Goal: Find specific page/section: Locate a particular part of the current website

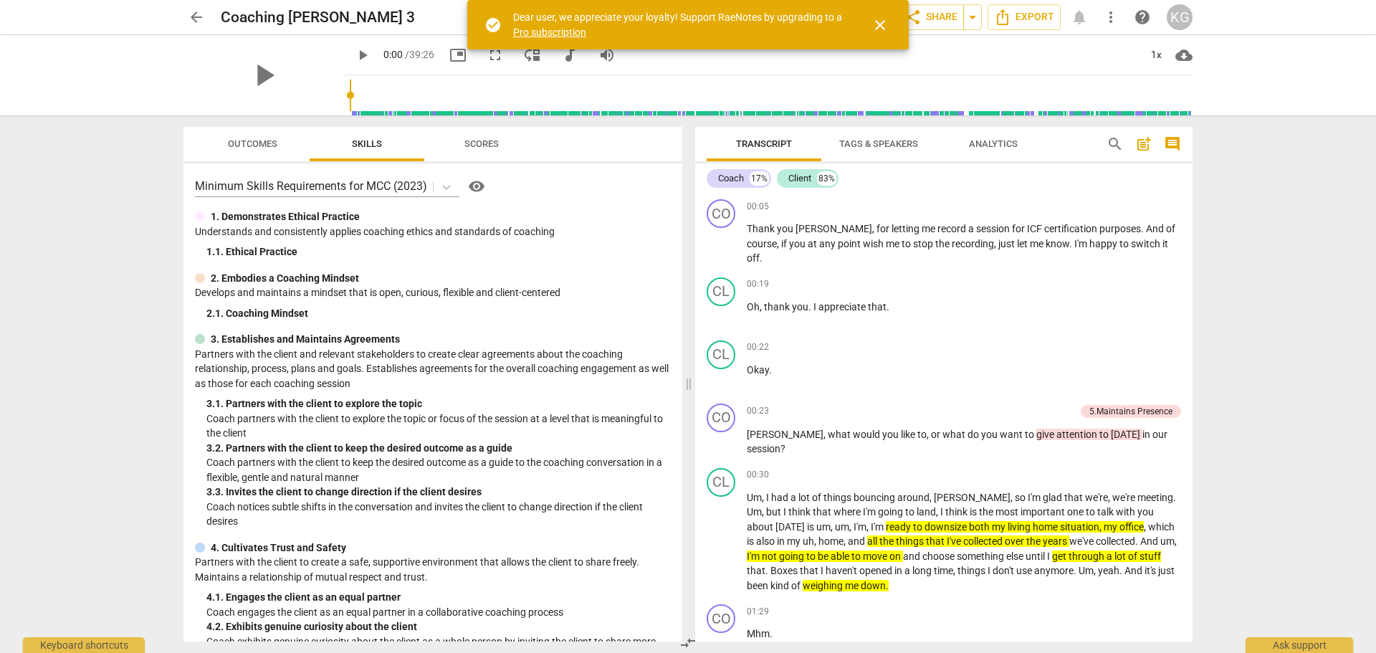
click at [877, 25] on span "close" at bounding box center [880, 24] width 17 height 17
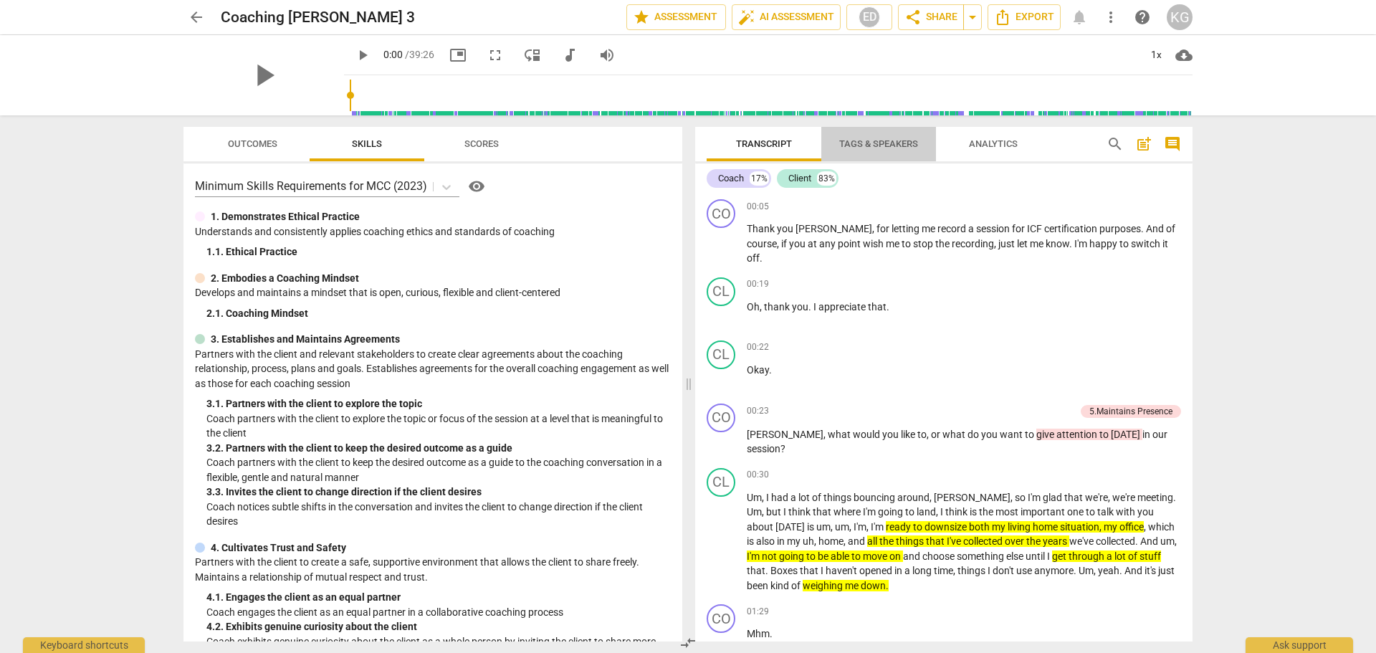
click at [869, 142] on span "Tags & Speakers" at bounding box center [878, 143] width 79 height 11
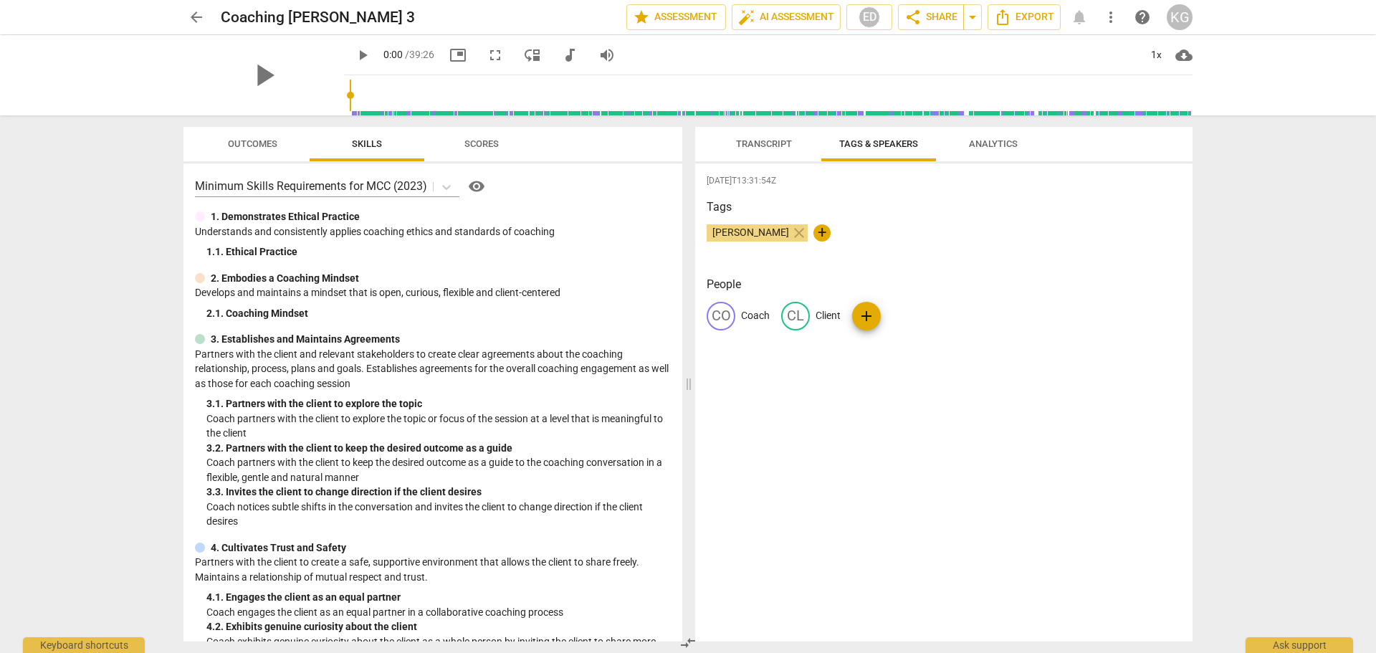
click at [997, 148] on span "Analytics" at bounding box center [993, 143] width 49 height 11
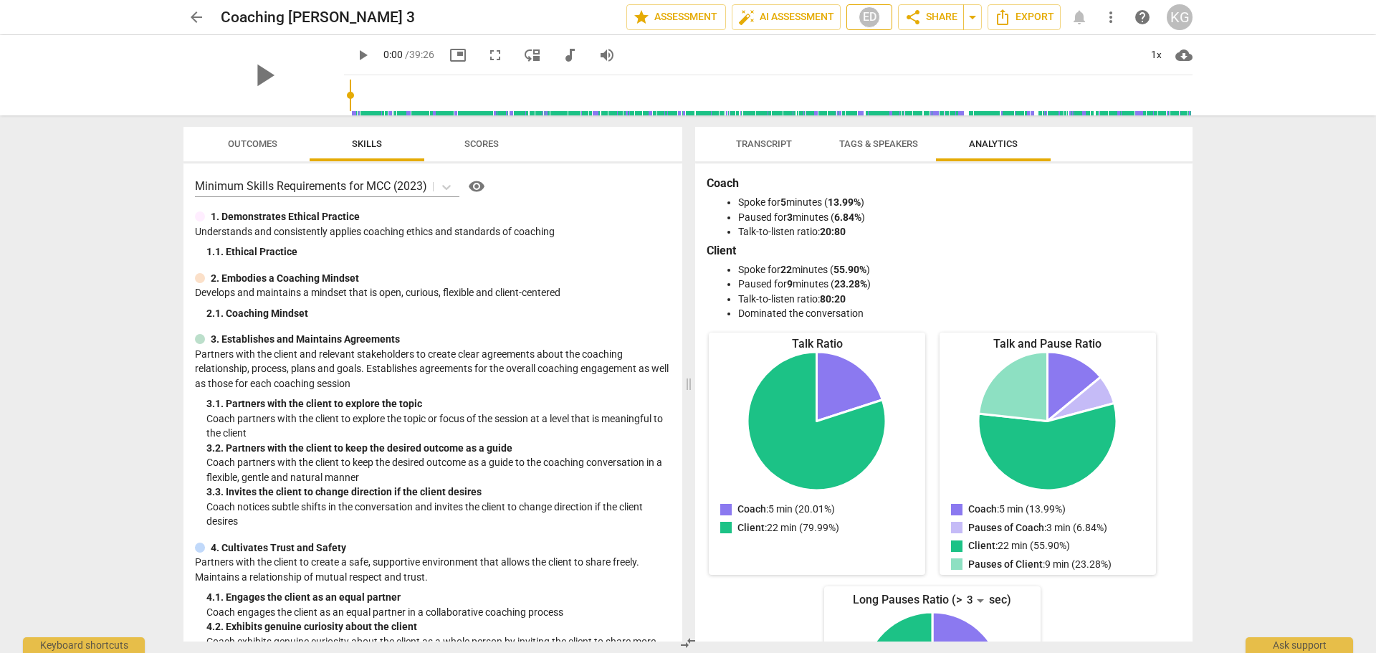
click at [867, 17] on div "ED" at bounding box center [870, 17] width 22 height 22
click at [251, 143] on div at bounding box center [688, 326] width 1376 height 653
click at [257, 143] on span "Outcomes" at bounding box center [252, 143] width 49 height 11
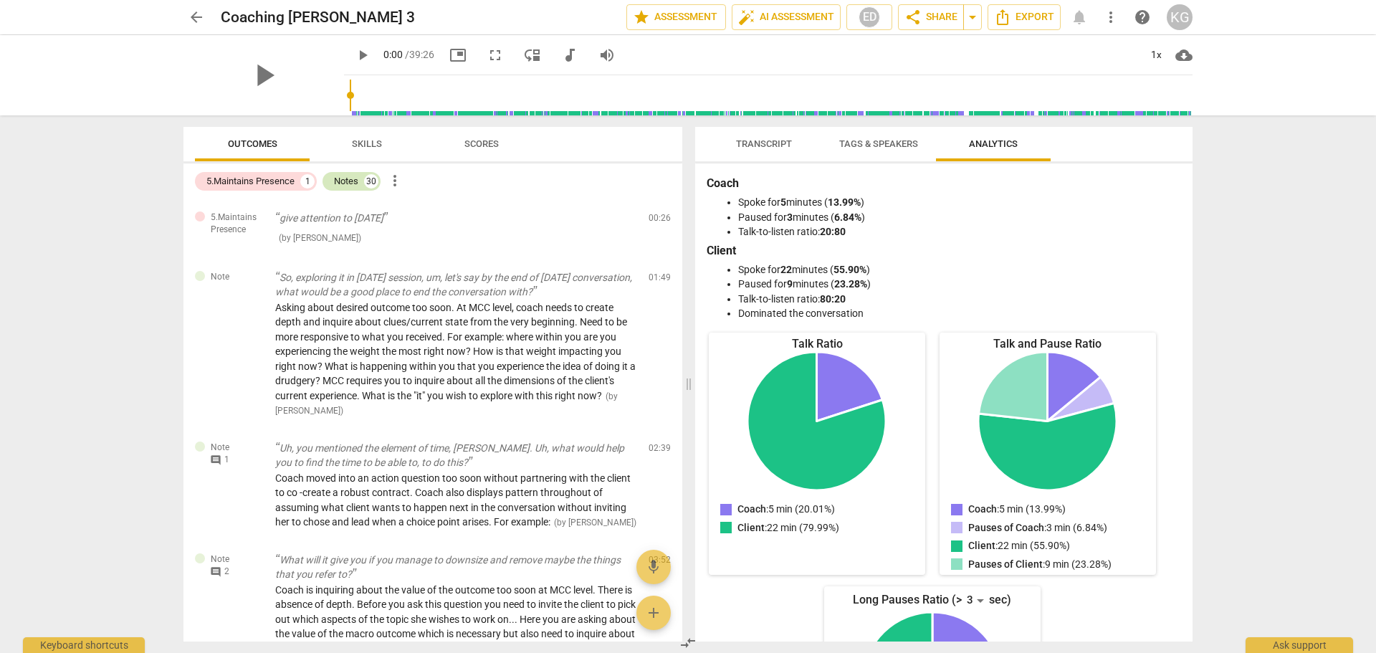
click at [350, 181] on div "Notes" at bounding box center [346, 181] width 24 height 14
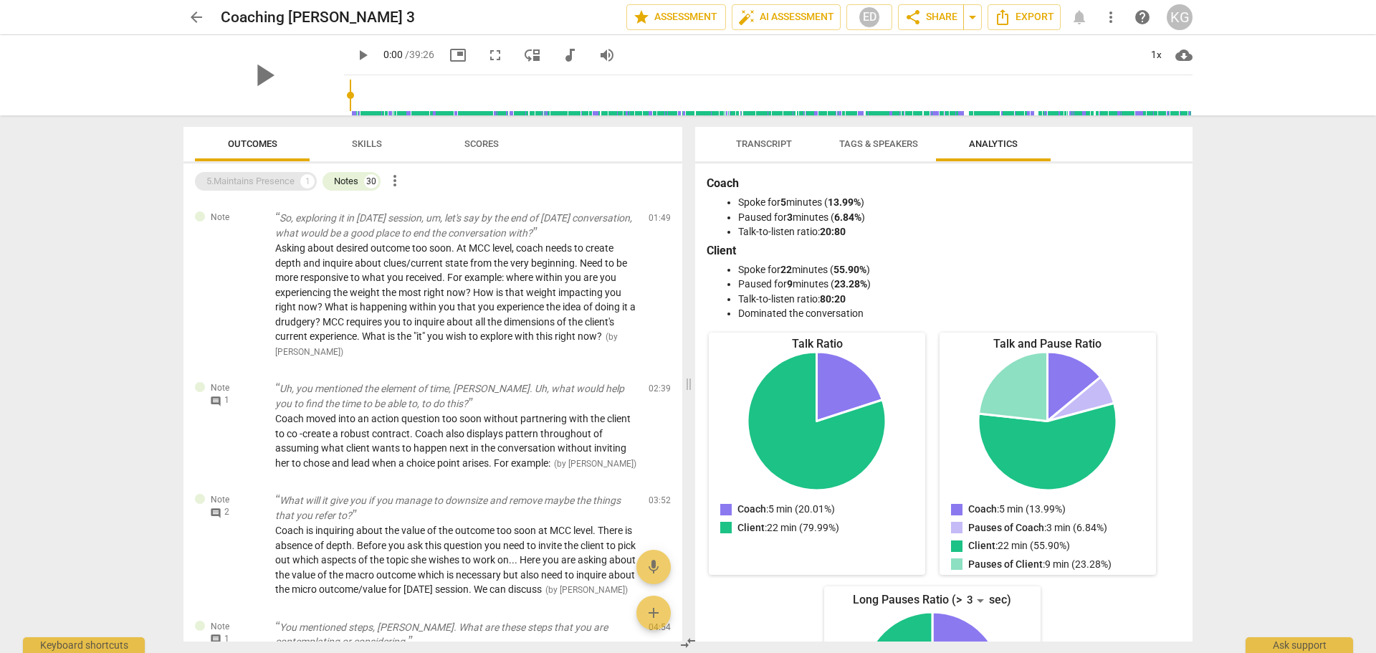
click at [250, 181] on div "5.Maintains Presence" at bounding box center [250, 181] width 88 height 14
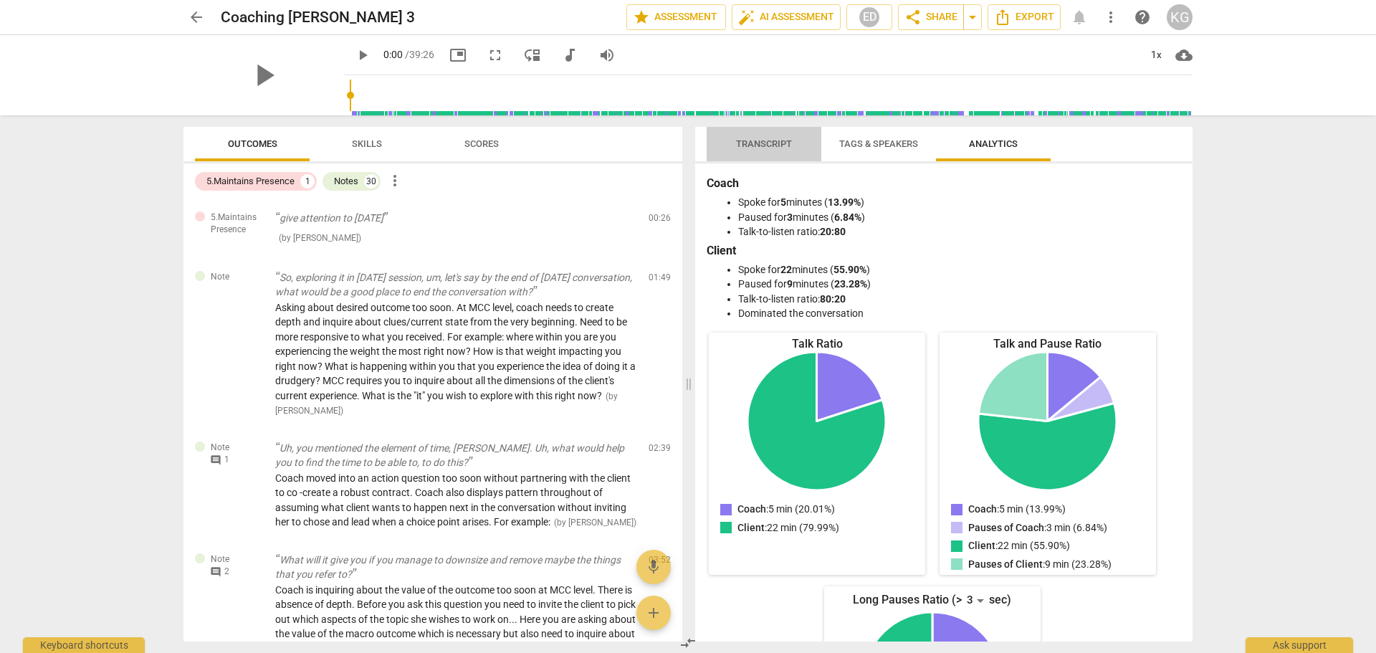
click at [757, 138] on span "Transcript" at bounding box center [764, 143] width 56 height 11
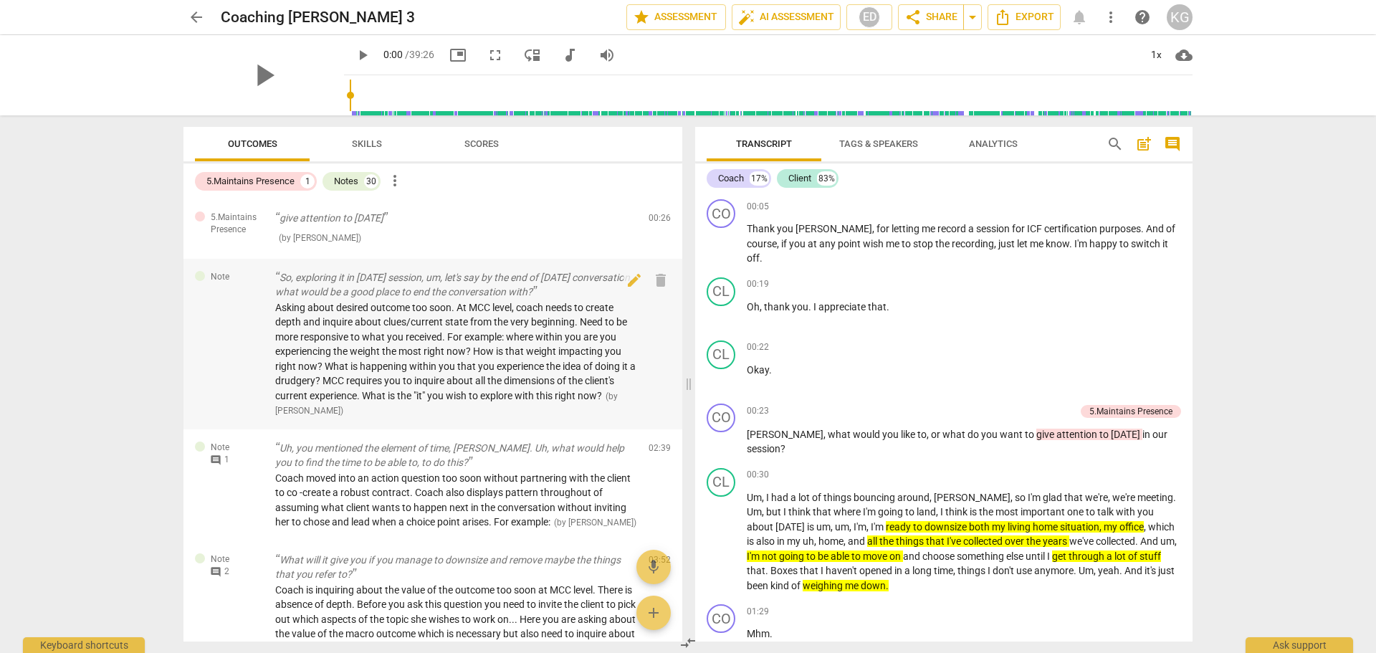
click at [373, 311] on span "Asking about desired outcome too soon. At MCC level, coach needs to create dept…" at bounding box center [455, 352] width 361 height 100
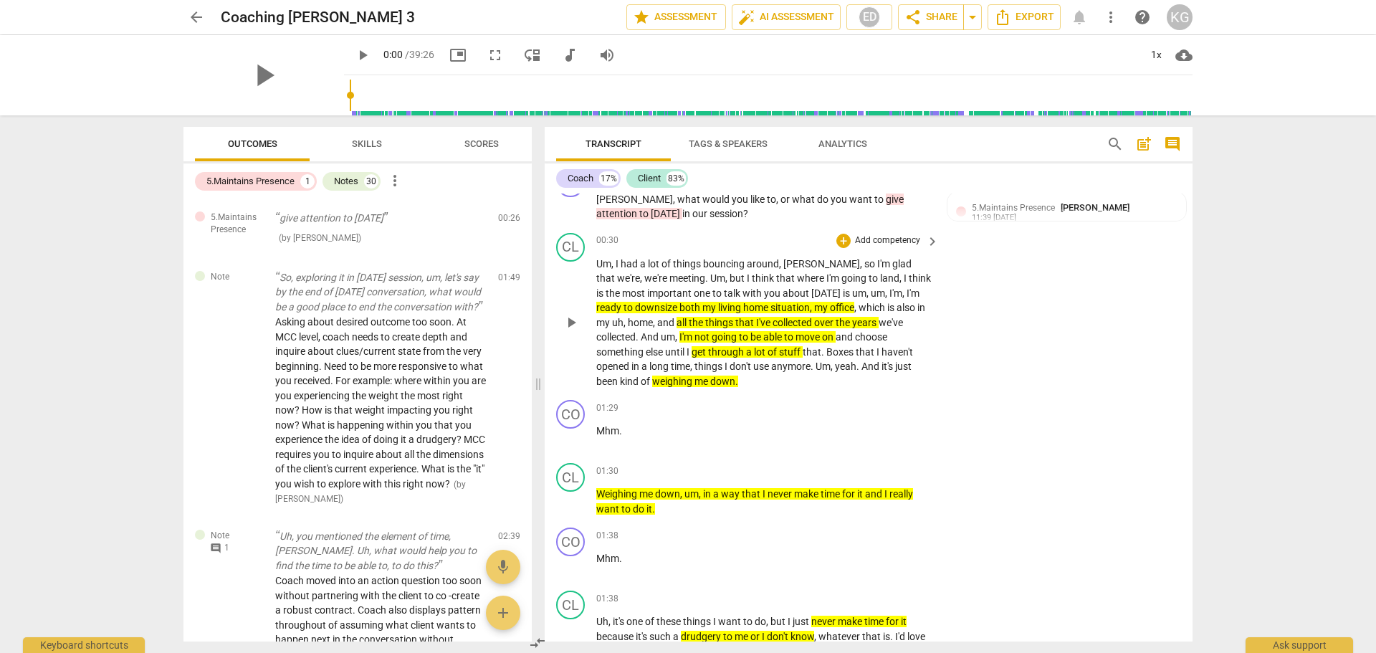
scroll to position [211, 0]
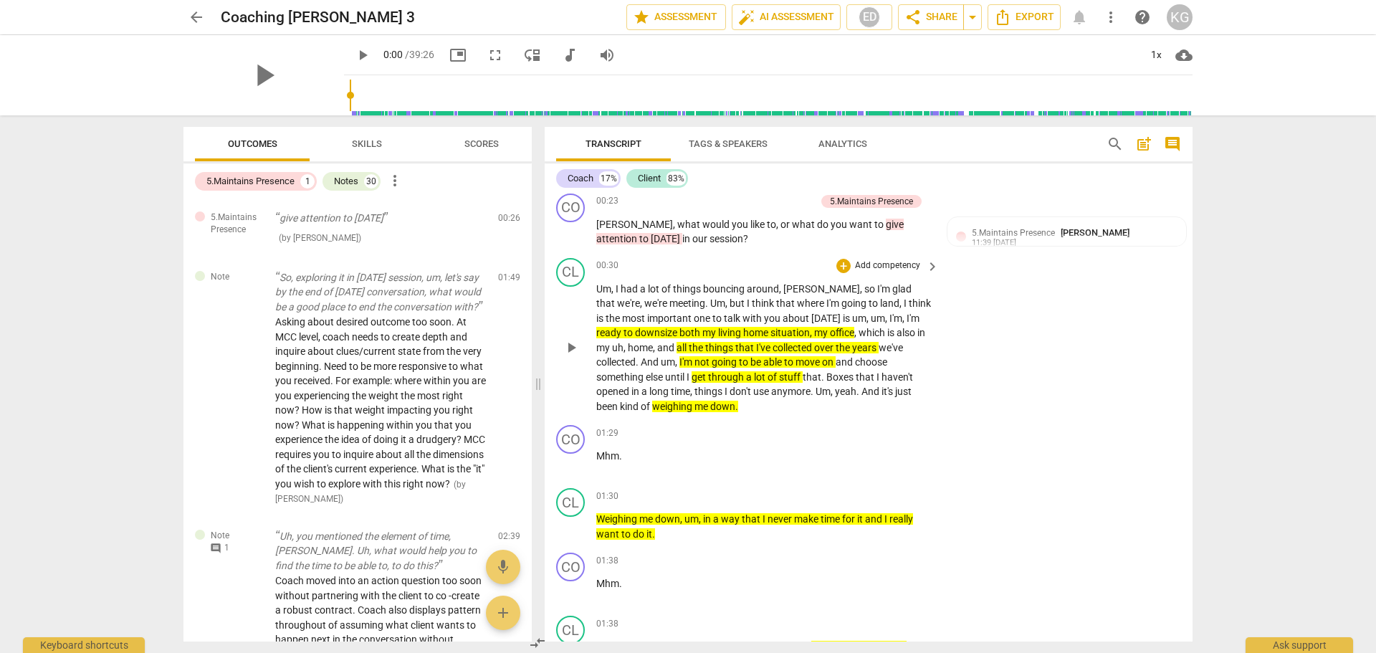
click at [718, 333] on span "living" at bounding box center [730, 332] width 25 height 11
click at [735, 342] on span "that" at bounding box center [745, 347] width 21 height 11
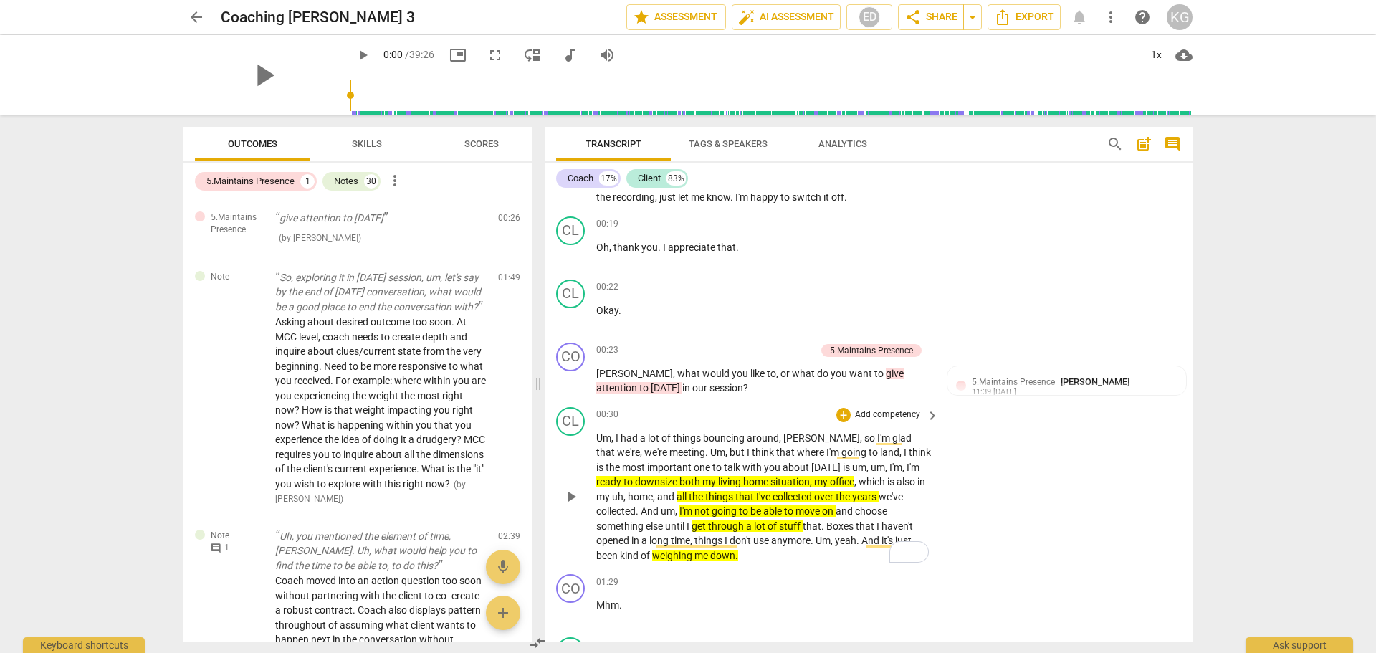
scroll to position [0, 0]
